Goal: Task Accomplishment & Management: Use online tool/utility

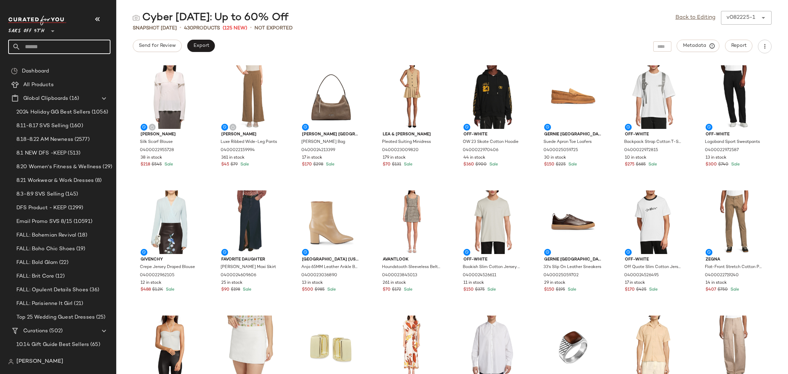
click at [81, 48] on input "text" at bounding box center [66, 47] width 90 height 14
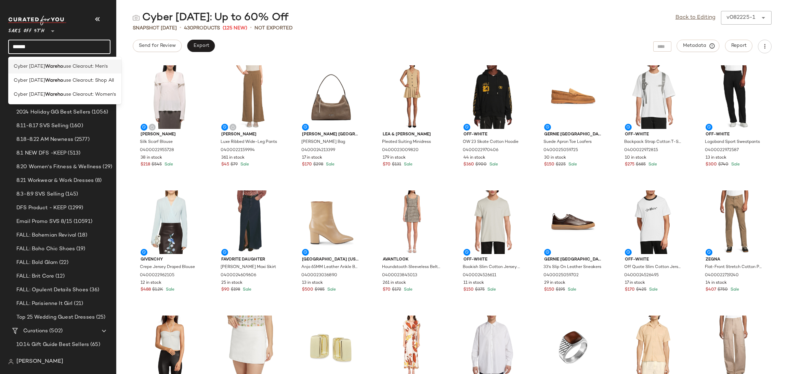
type input "******"
click at [89, 68] on span "use Clearout: Men's" at bounding box center [85, 66] width 44 height 7
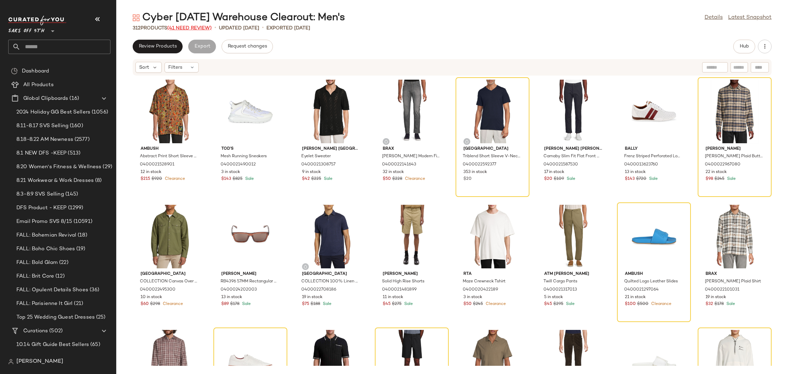
click at [205, 30] on span "(41 Need Review)" at bounding box center [189, 28] width 44 height 5
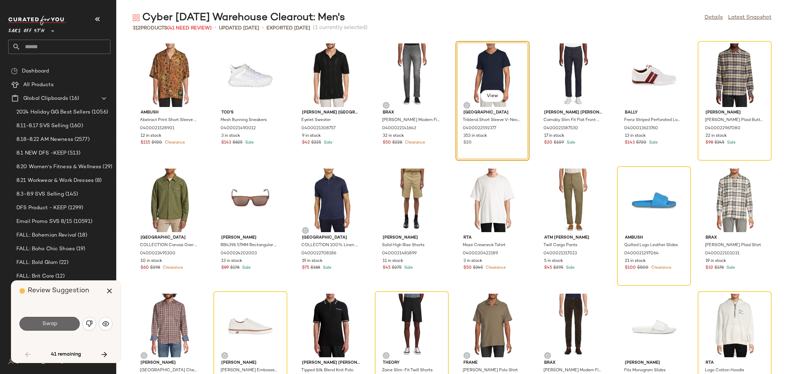
click at [67, 330] on button "Swap" at bounding box center [49, 324] width 60 height 14
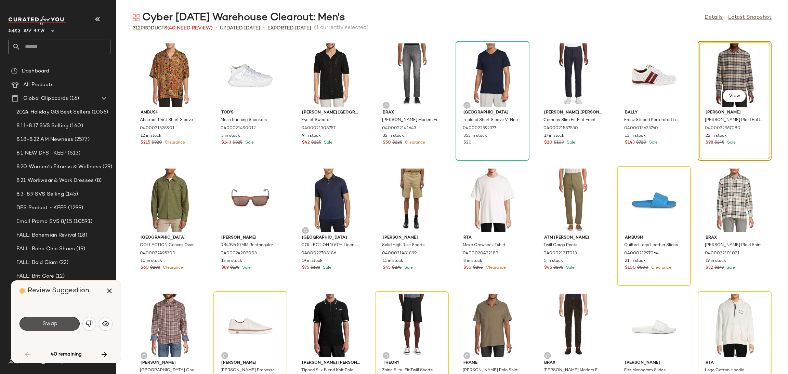
click at [67, 330] on button "Swap" at bounding box center [49, 324] width 60 height 14
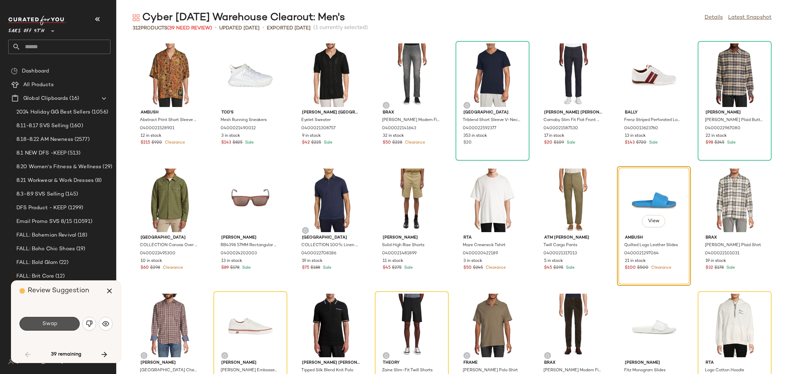
click at [67, 330] on button "Swap" at bounding box center [49, 324] width 60 height 14
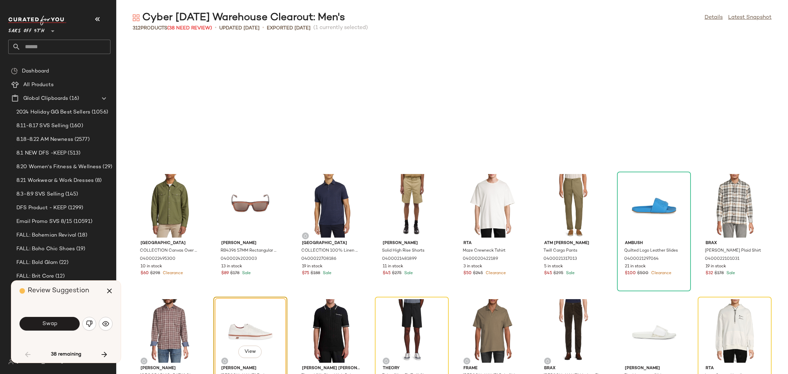
scroll to position [131, 0]
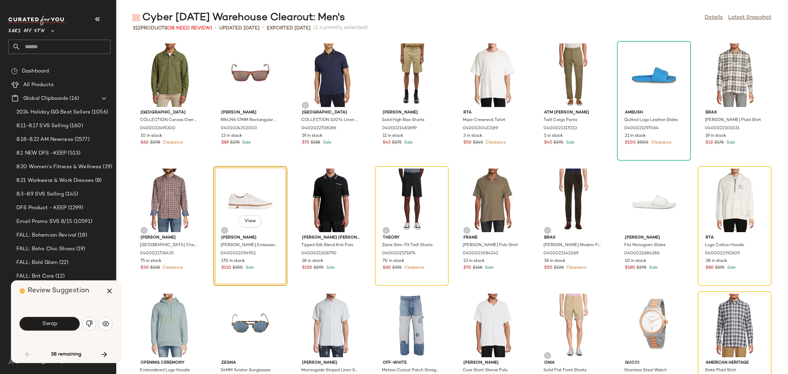
click at [67, 330] on button "Swap" at bounding box center [49, 324] width 60 height 14
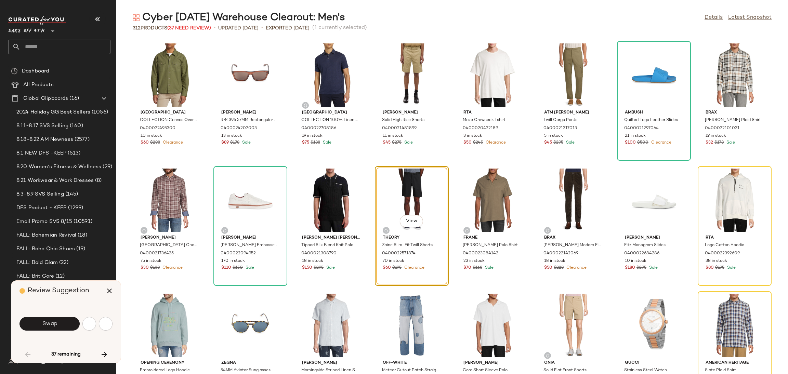
scroll to position [125, 0]
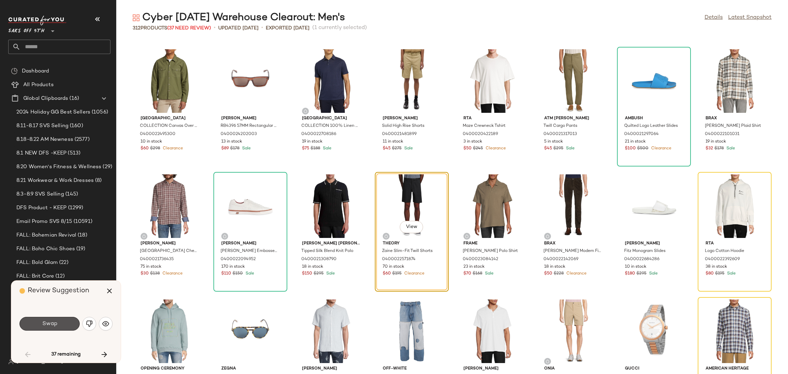
click at [67, 330] on button "Swap" at bounding box center [49, 324] width 60 height 14
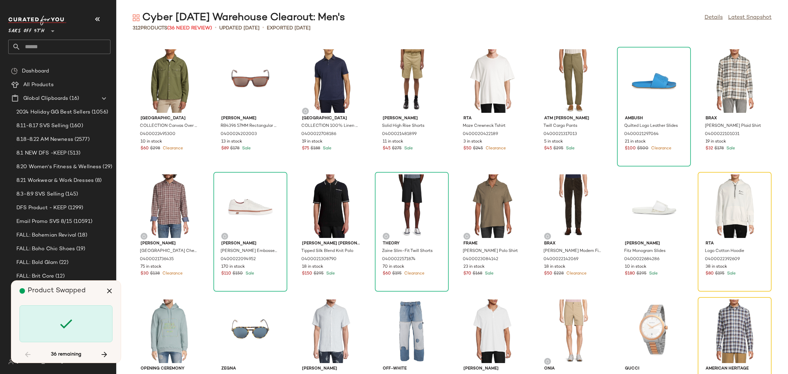
click at [67, 330] on icon at bounding box center [66, 324] width 16 height 16
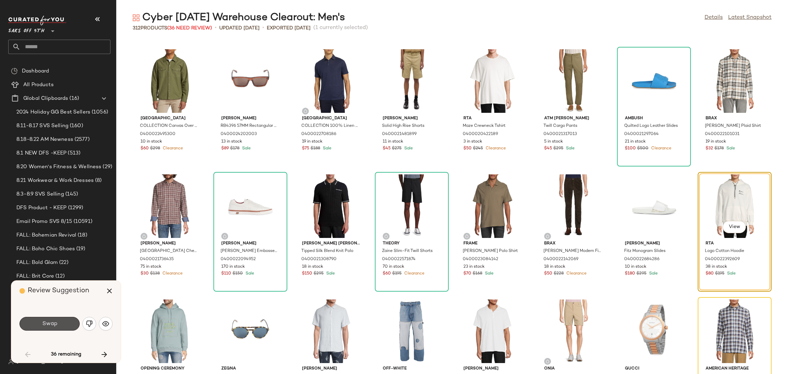
click at [67, 330] on button "Swap" at bounding box center [49, 324] width 60 height 14
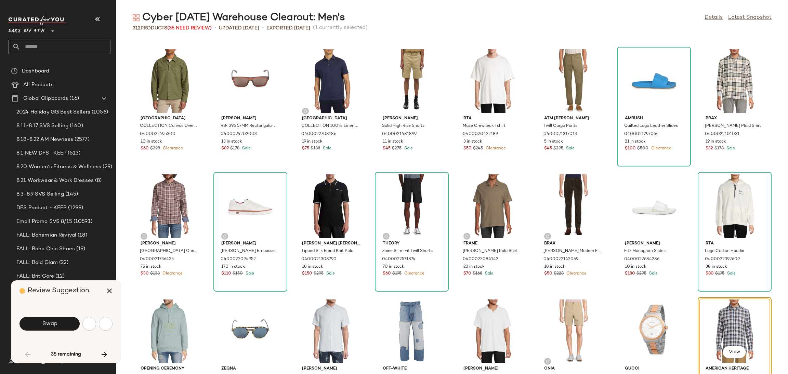
scroll to position [250, 0]
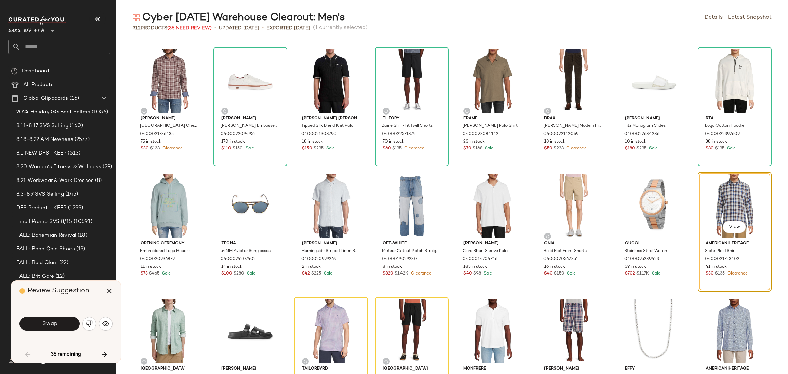
click at [67, 330] on button "Swap" at bounding box center [49, 324] width 60 height 14
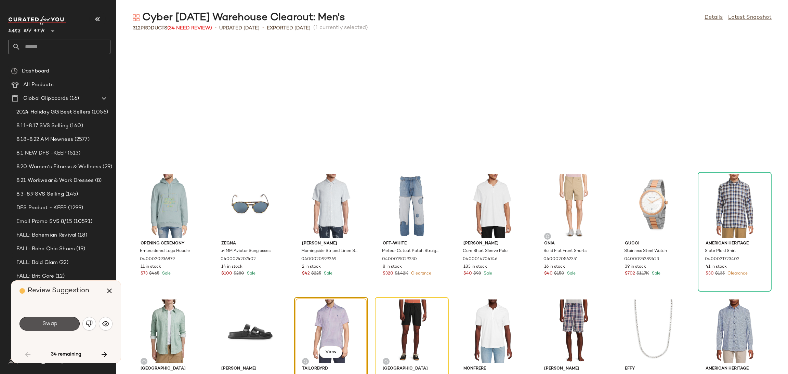
scroll to position [376, 0]
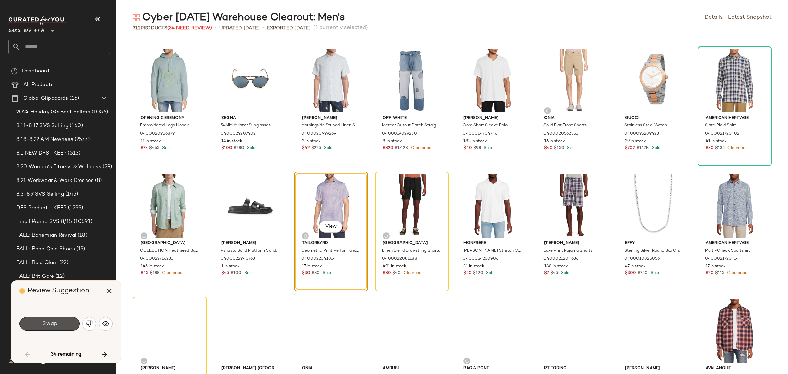
click at [67, 330] on button "Swap" at bounding box center [49, 324] width 60 height 14
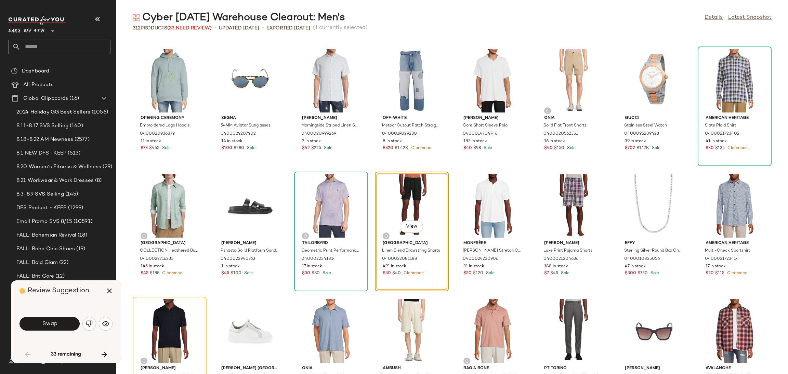
click at [67, 330] on button "Swap" at bounding box center [49, 324] width 60 height 14
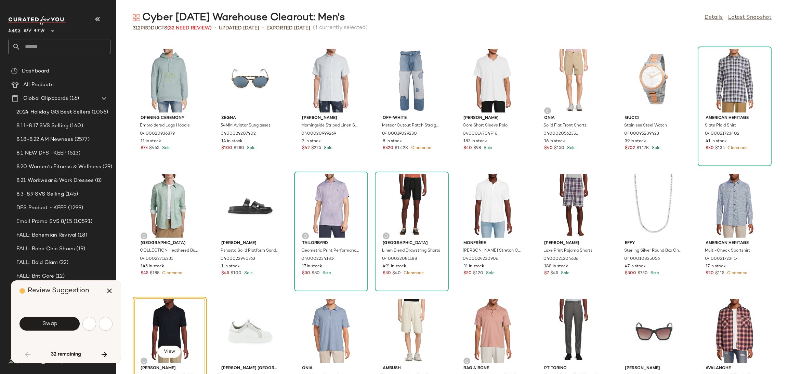
scroll to position [500, 0]
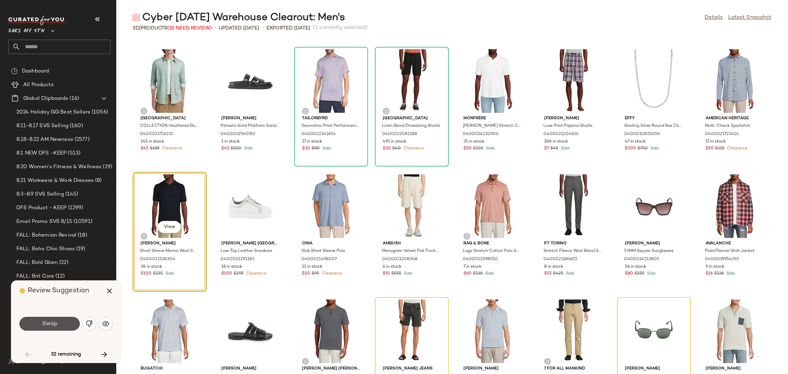
click at [67, 330] on button "Swap" at bounding box center [49, 324] width 60 height 14
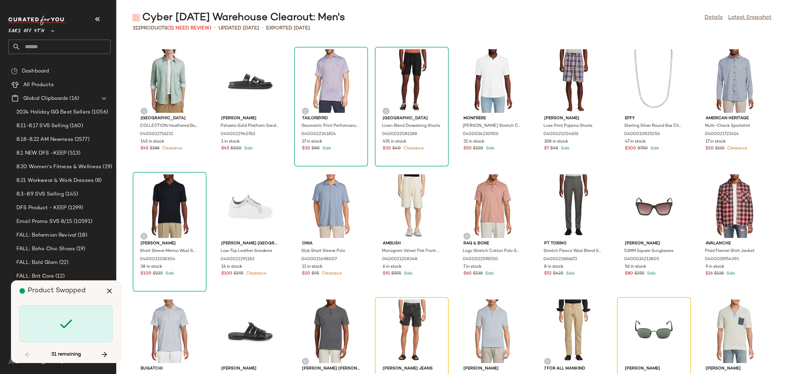
scroll to position [626, 0]
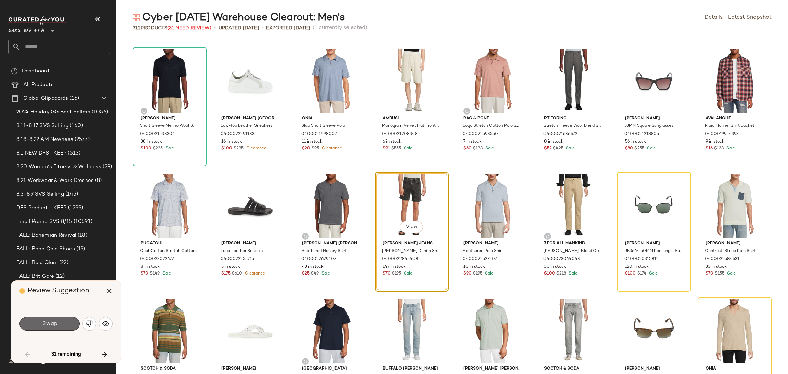
click at [69, 327] on button "Swap" at bounding box center [49, 324] width 60 height 14
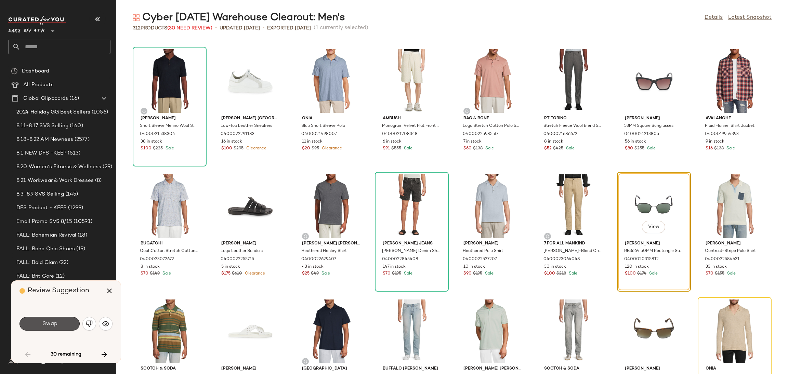
click at [69, 327] on button "Swap" at bounding box center [49, 324] width 60 height 14
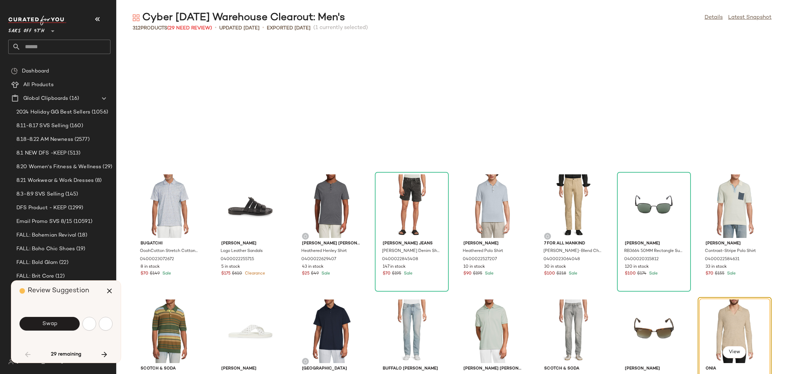
scroll to position [751, 0]
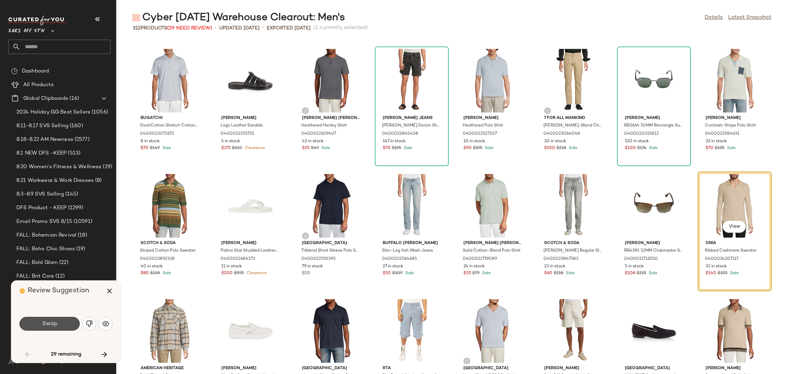
click at [69, 327] on button "Swap" at bounding box center [49, 324] width 60 height 14
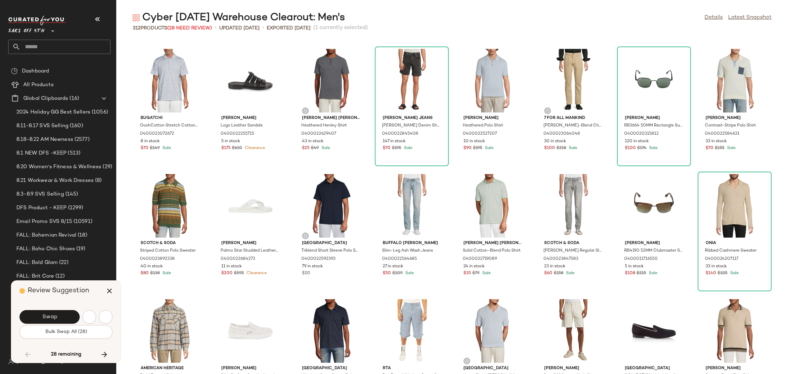
scroll to position [1001, 0]
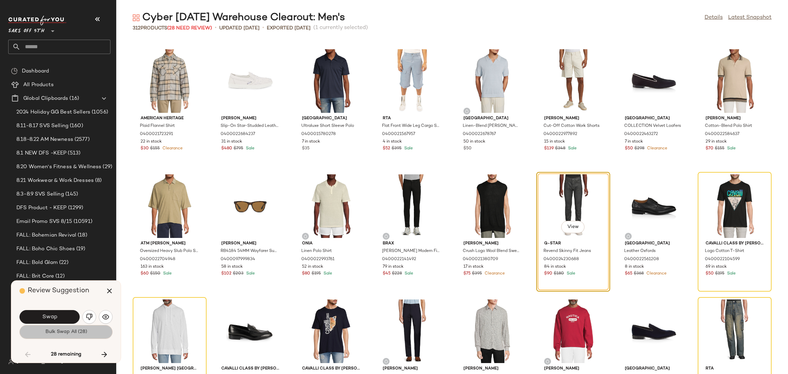
click at [70, 333] on span "Bulk Swap All (28)" at bounding box center [66, 331] width 42 height 5
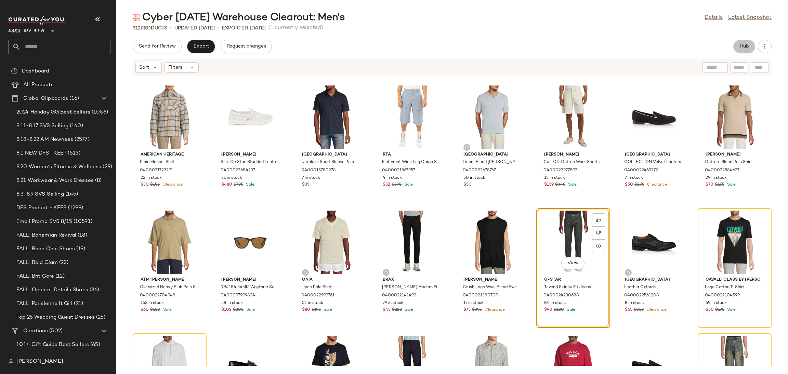
click at [738, 51] on button "Hub" at bounding box center [744, 47] width 22 height 14
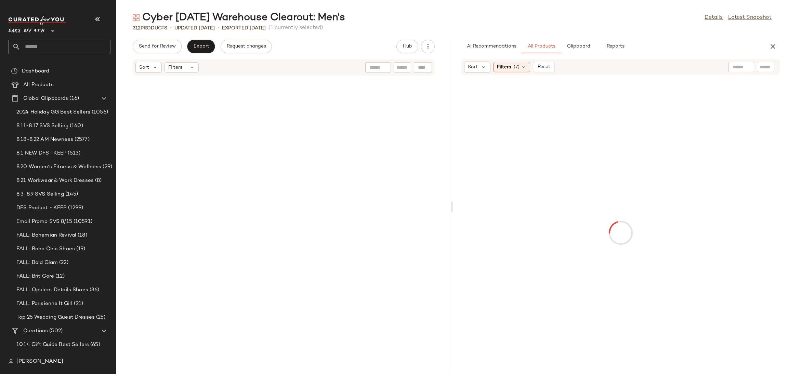
scroll to position [2504, 0]
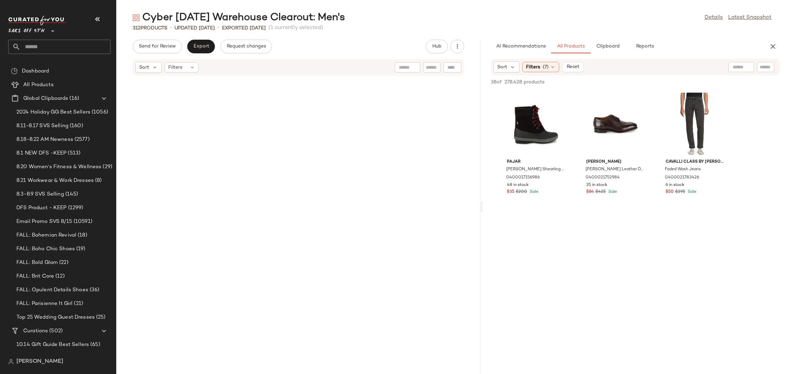
drag, startPoint x: 452, startPoint y: 207, endPoint x: 483, endPoint y: 208, distance: 31.5
click at [483, 208] on div "Cyber [DATE] Warehouse Clearout: Men's Details Latest Snapshot 312 Products • u…" at bounding box center [452, 192] width 672 height 363
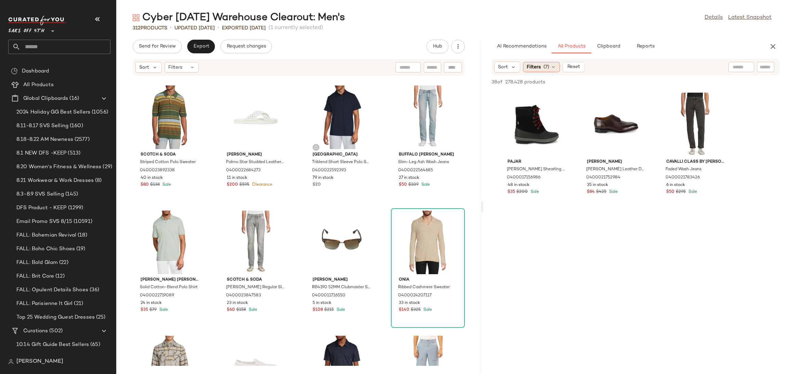
click at [548, 69] on span "(7)" at bounding box center [547, 67] width 6 height 7
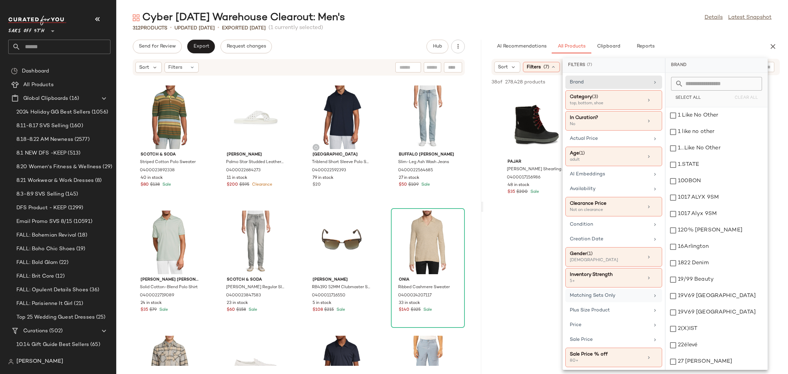
scroll to position [18, 0]
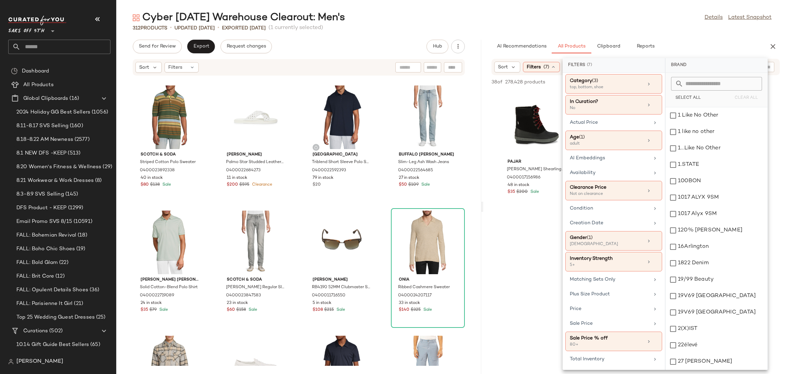
click at [526, 31] on div "Cyber [DATE] Warehouse Clearout: Men's Details Latest Snapshot 312 Products • u…" at bounding box center [452, 192] width 672 height 363
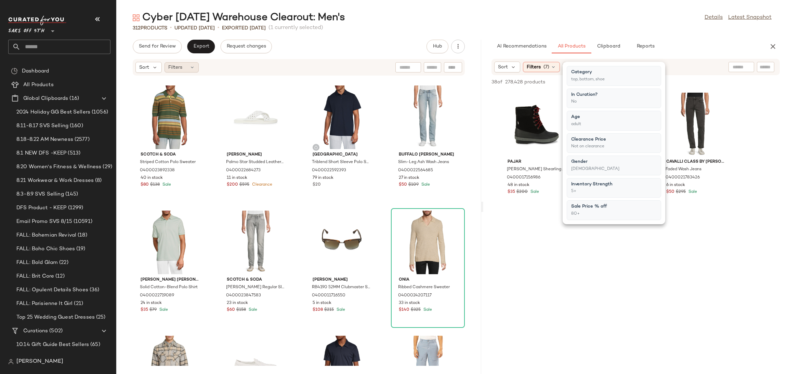
click at [196, 68] on div "Filters" at bounding box center [182, 67] width 34 height 10
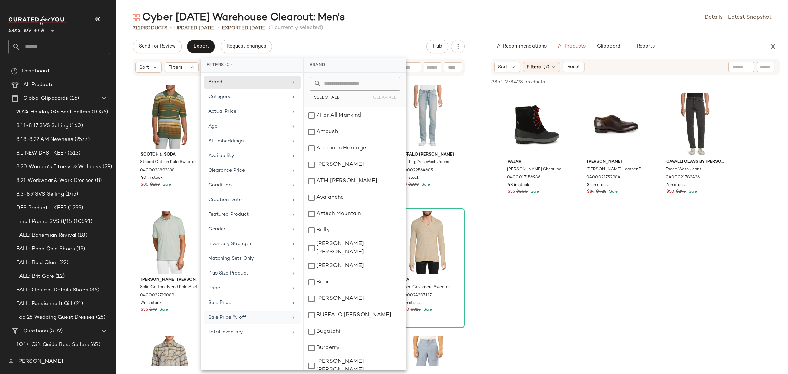
click at [253, 321] on div "Sale Price % off" at bounding box center [248, 317] width 80 height 7
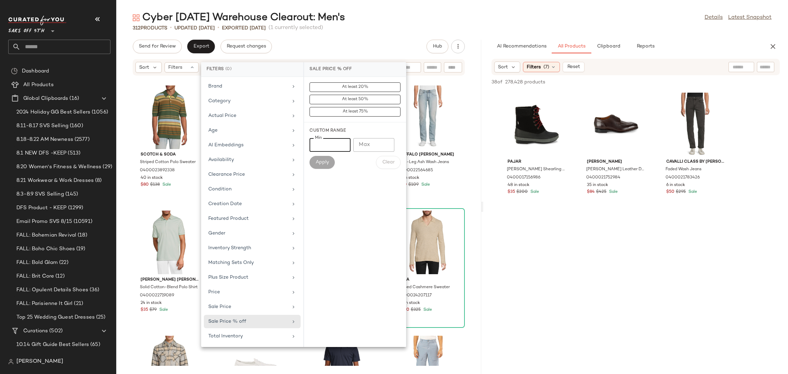
click at [334, 146] on input "Min" at bounding box center [330, 145] width 41 height 14
type input "**"
click at [325, 162] on span "Apply" at bounding box center [322, 162] width 14 height 5
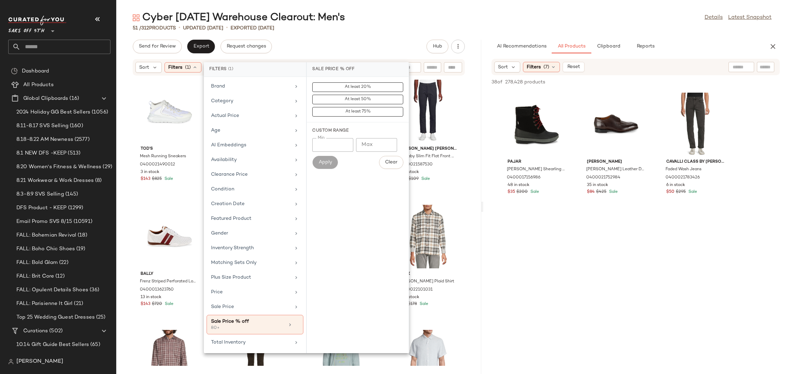
click at [414, 32] on div "Cyber [DATE] Warehouse Clearout: Men's Details Latest Snapshot 51 / 312 Product…" at bounding box center [452, 192] width 672 height 363
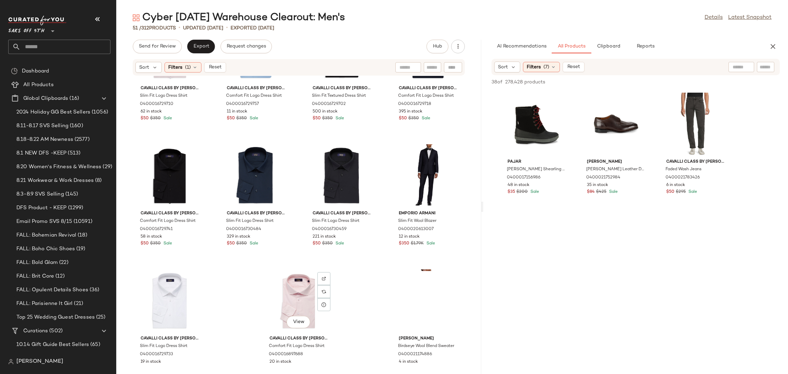
scroll to position [1339, 0]
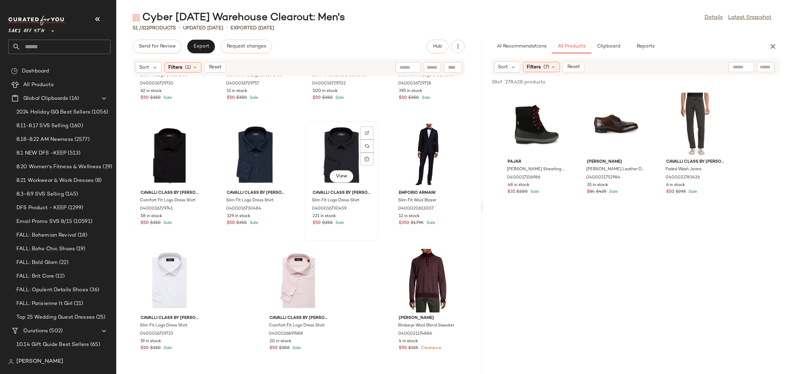
click at [319, 164] on div "View" at bounding box center [341, 156] width 69 height 64
click at [414, 143] on div "View" at bounding box center [427, 156] width 69 height 64
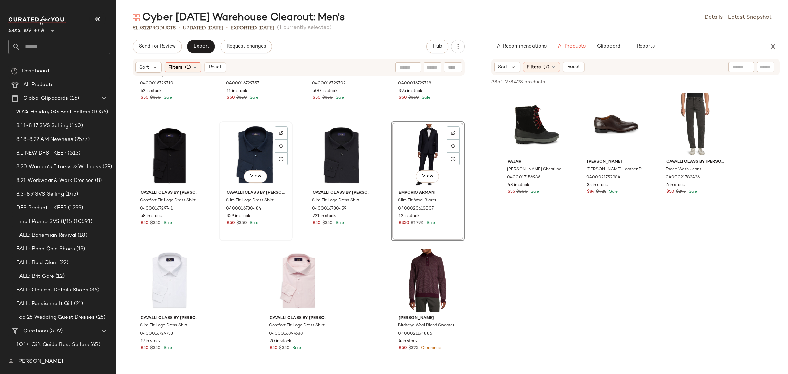
click at [256, 152] on div "View" at bounding box center [255, 156] width 69 height 64
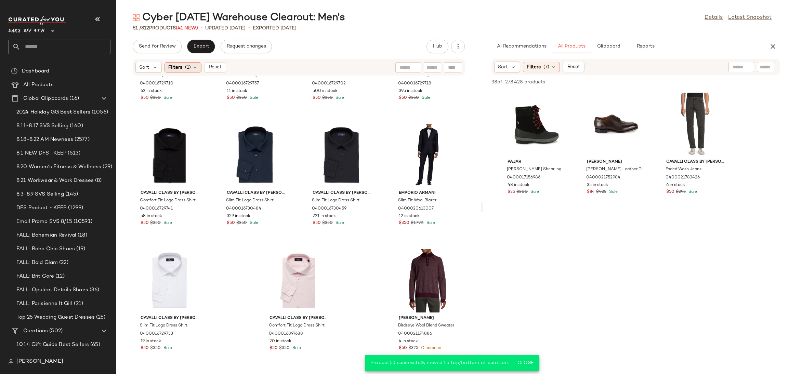
click at [197, 67] on icon at bounding box center [194, 67] width 5 height 5
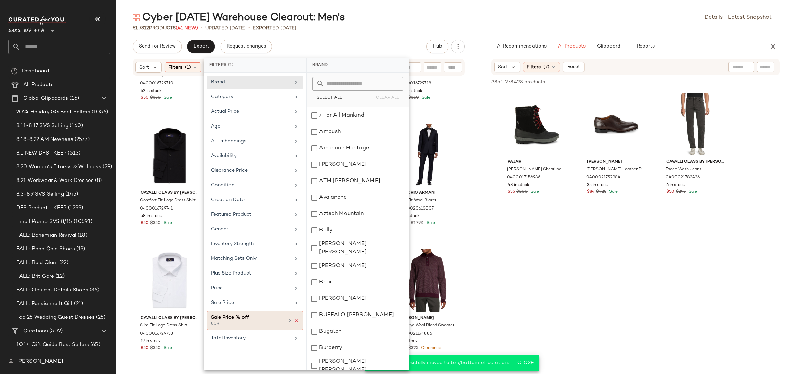
click at [296, 320] on icon at bounding box center [296, 320] width 5 height 5
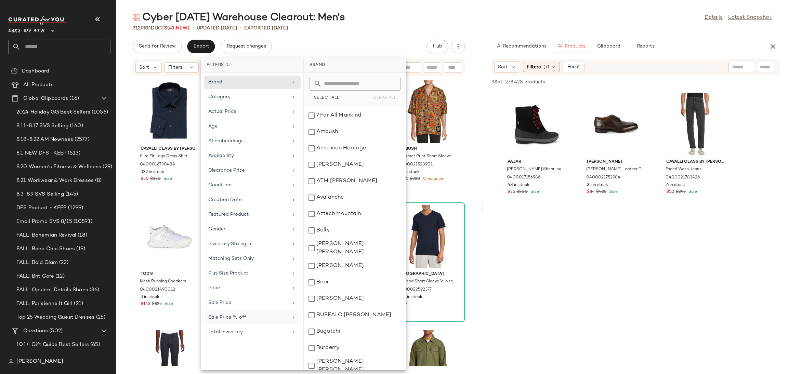
click at [458, 22] on div "Cyber [DATE] Warehouse Clearout: Men's Details Latest Snapshot" at bounding box center [452, 18] width 672 height 14
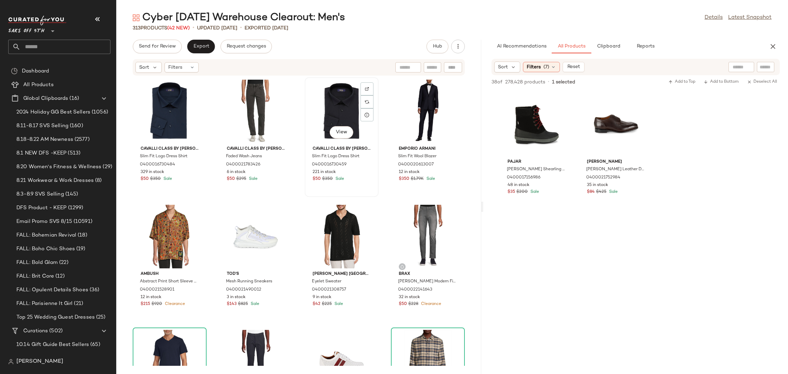
click at [346, 110] on div "View" at bounding box center [341, 112] width 69 height 64
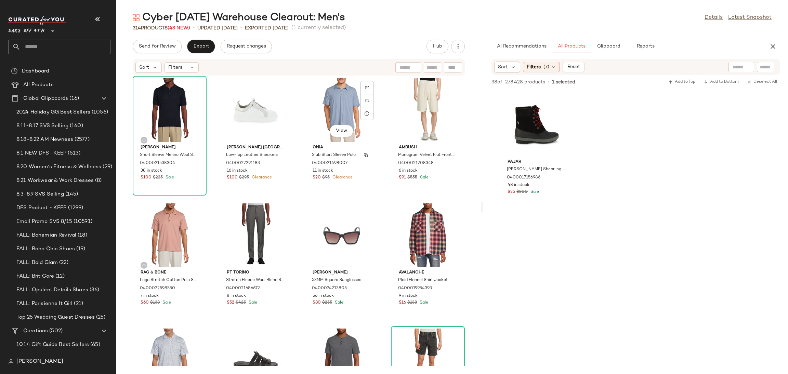
scroll to position [1385, 0]
click at [171, 50] on button "Send for Review" at bounding box center [157, 47] width 49 height 14
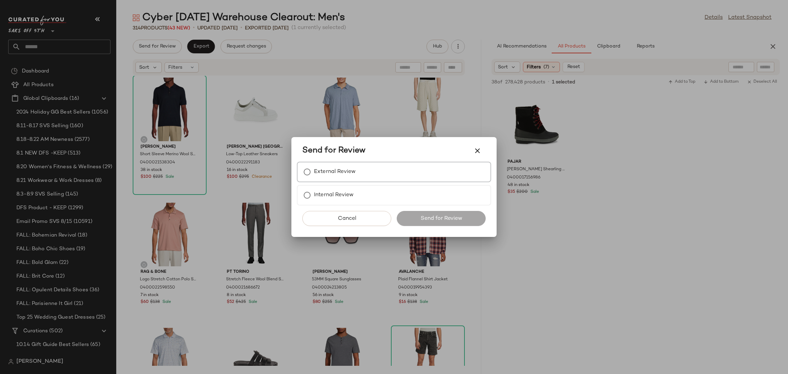
click at [305, 164] on div "External Review" at bounding box center [394, 172] width 194 height 21
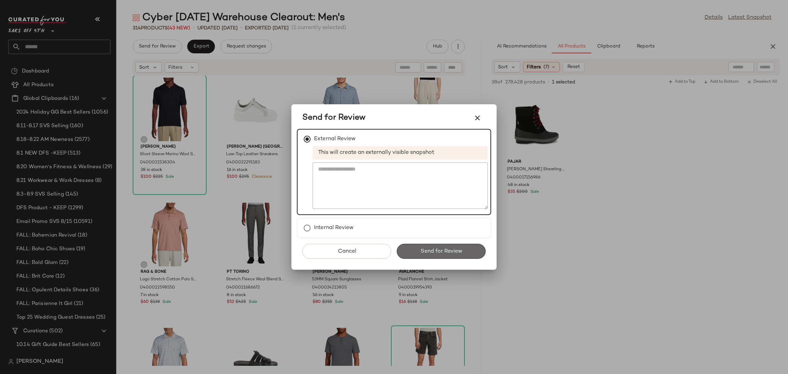
click at [414, 245] on button "Send for Review" at bounding box center [441, 251] width 89 height 15
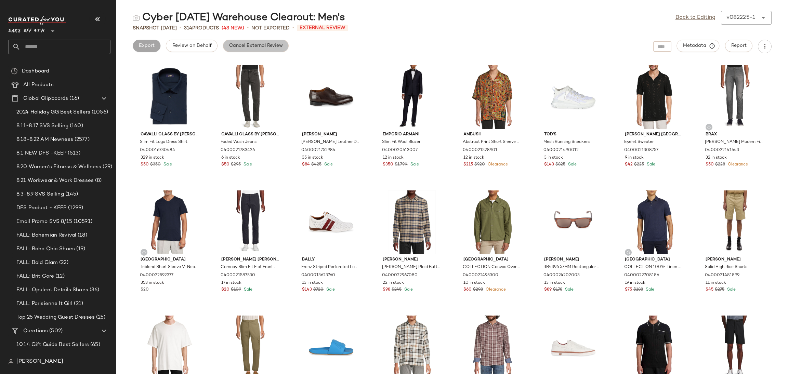
click at [262, 49] on button "Cancel External Review" at bounding box center [256, 46] width 66 height 12
click at [687, 17] on link "Back to Editing" at bounding box center [696, 18] width 40 height 8
